Goal: Task Accomplishment & Management: Manage account settings

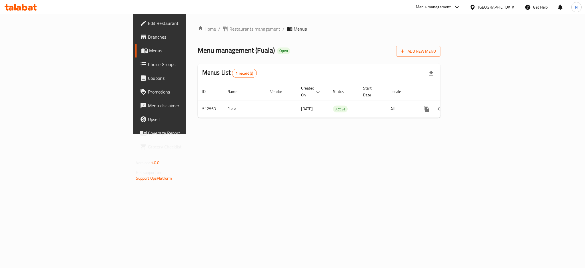
click at [515, 7] on div "[GEOGRAPHIC_DATA]" at bounding box center [497, 7] width 38 height 6
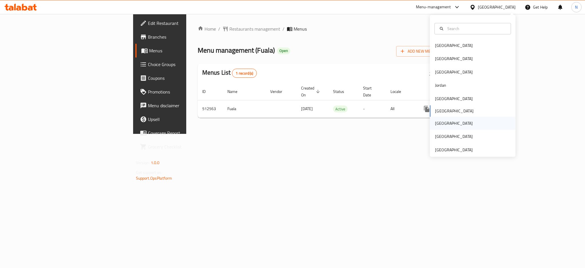
click at [441, 123] on div "[GEOGRAPHIC_DATA]" at bounding box center [453, 123] width 47 height 13
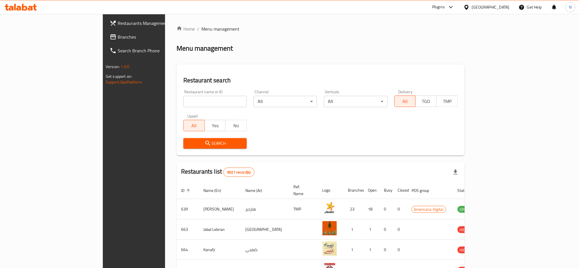
click at [118, 39] on span "Branches" at bounding box center [156, 36] width 77 height 7
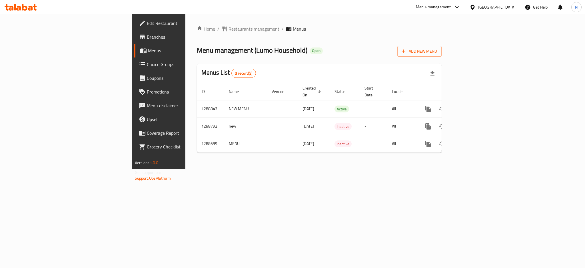
click at [147, 27] on span "Edit Restaurant" at bounding box center [186, 23] width 78 height 7
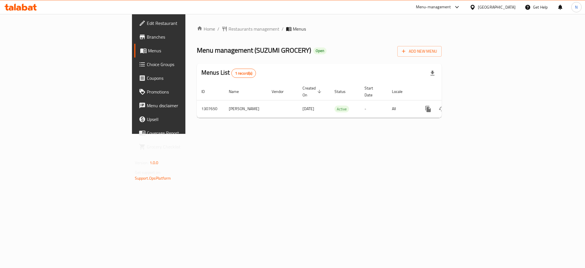
click at [147, 20] on span "Edit Restaurant" at bounding box center [186, 23] width 78 height 7
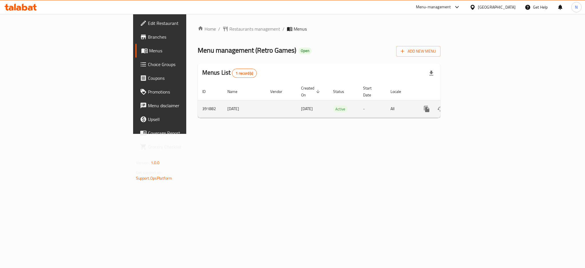
click at [471, 105] on icon "enhanced table" at bounding box center [467, 108] width 7 height 7
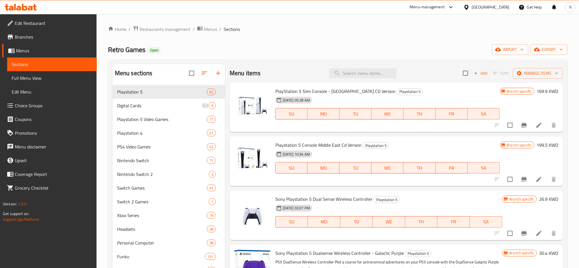
click at [33, 20] on span "Edit Restaurant" at bounding box center [53, 23] width 77 height 7
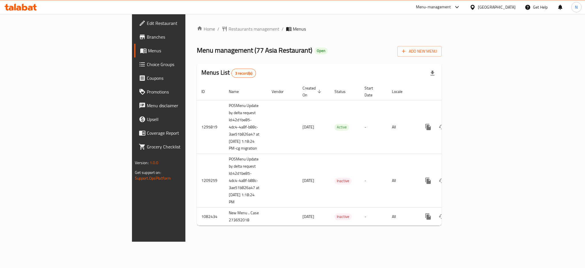
click at [506, 9] on div "[GEOGRAPHIC_DATA]" at bounding box center [497, 7] width 38 height 6
click at [440, 45] on div "[GEOGRAPHIC_DATA]" at bounding box center [454, 45] width 38 height 6
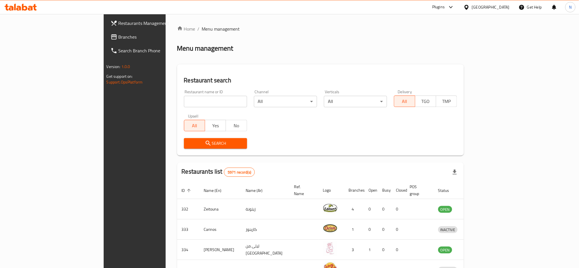
click at [119, 38] on span "Branches" at bounding box center [157, 36] width 77 height 7
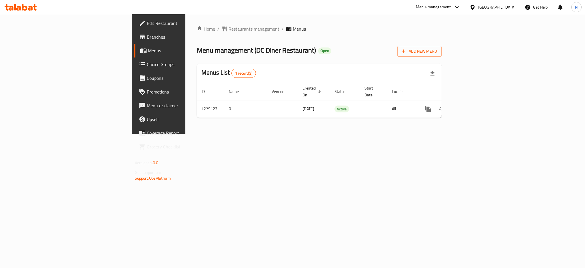
click at [453, 19] on div "Home / Restaurants management / Menus Menu management ( DC Diner Restaurant ) O…" at bounding box center [319, 74] width 268 height 120
click at [509, 8] on div "[GEOGRAPHIC_DATA]" at bounding box center [497, 7] width 38 height 6
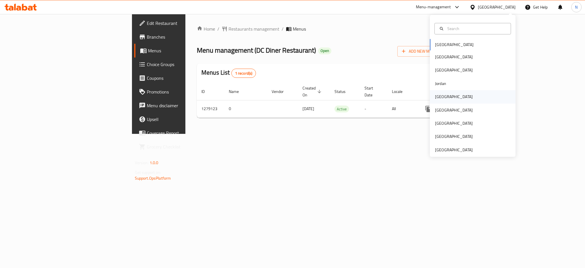
click at [438, 97] on div "[GEOGRAPHIC_DATA]" at bounding box center [454, 96] width 38 height 6
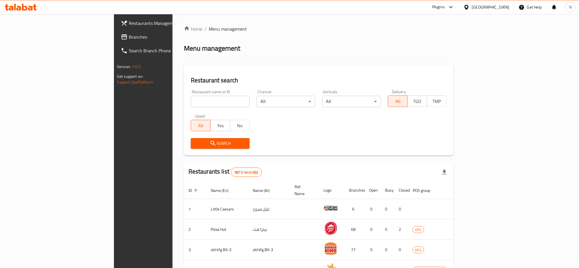
click at [129, 38] on span "Branches" at bounding box center [167, 36] width 77 height 7
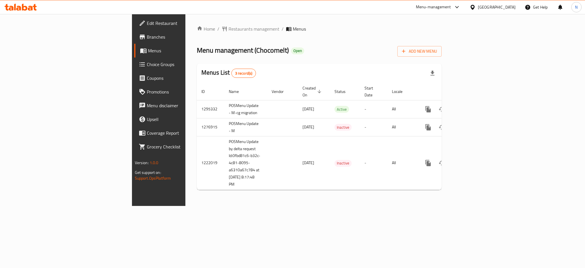
click at [478, 10] on div at bounding box center [474, 7] width 8 height 6
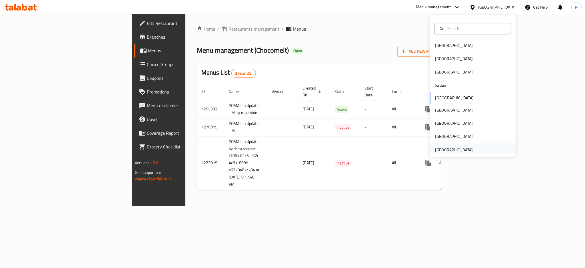
click at [455, 150] on div "[GEOGRAPHIC_DATA]" at bounding box center [454, 150] width 38 height 6
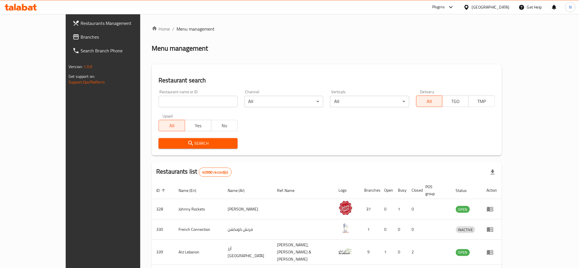
click at [66, 35] on div "Restaurants Management Branches Search Branch Phone Version: 1.0.0 Get support …" at bounding box center [290, 221] width 448 height 414
click at [81, 35] on span "Branches" at bounding box center [119, 36] width 77 height 7
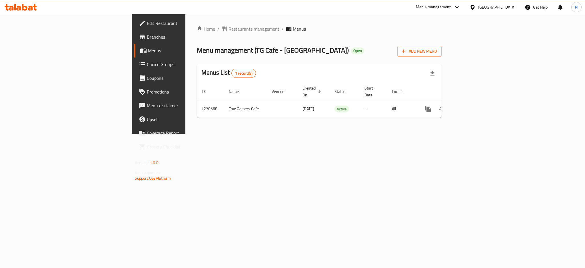
click at [229, 29] on span "Restaurants management" at bounding box center [254, 28] width 51 height 7
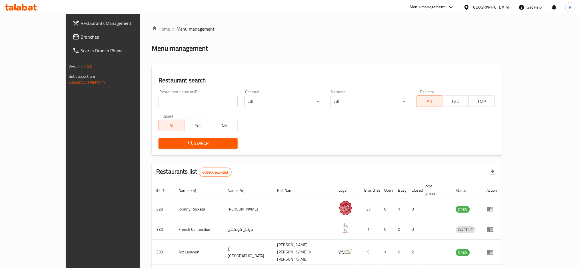
click at [81, 39] on span "Branches" at bounding box center [119, 36] width 77 height 7
